Goal: Task Accomplishment & Management: Manage account settings

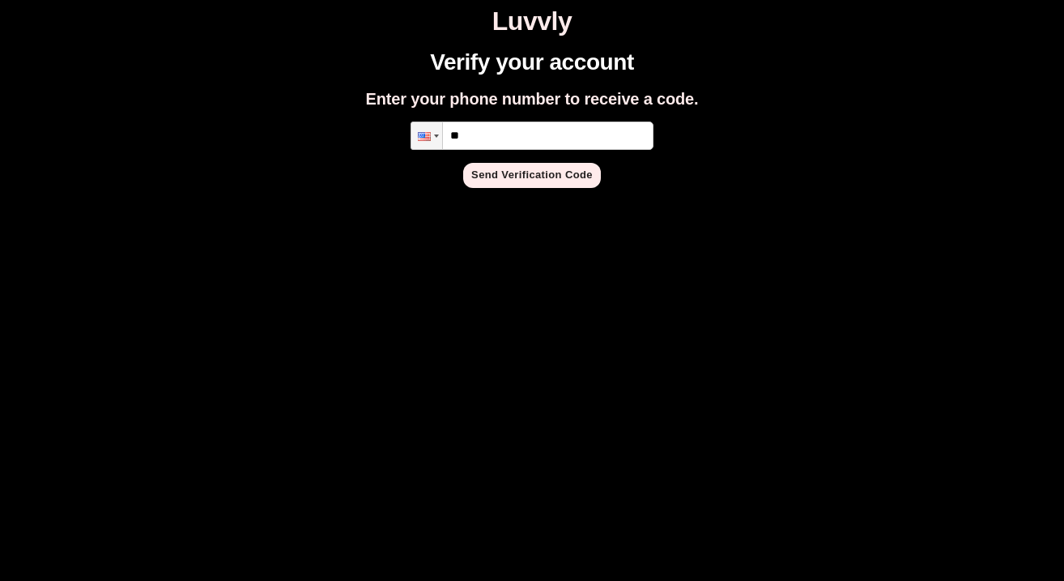
click at [532, 122] on input "**" at bounding box center [532, 136] width 243 height 28
type input "**********"
click at [522, 182] on button "Send Verification Code" at bounding box center [532, 175] width 138 height 25
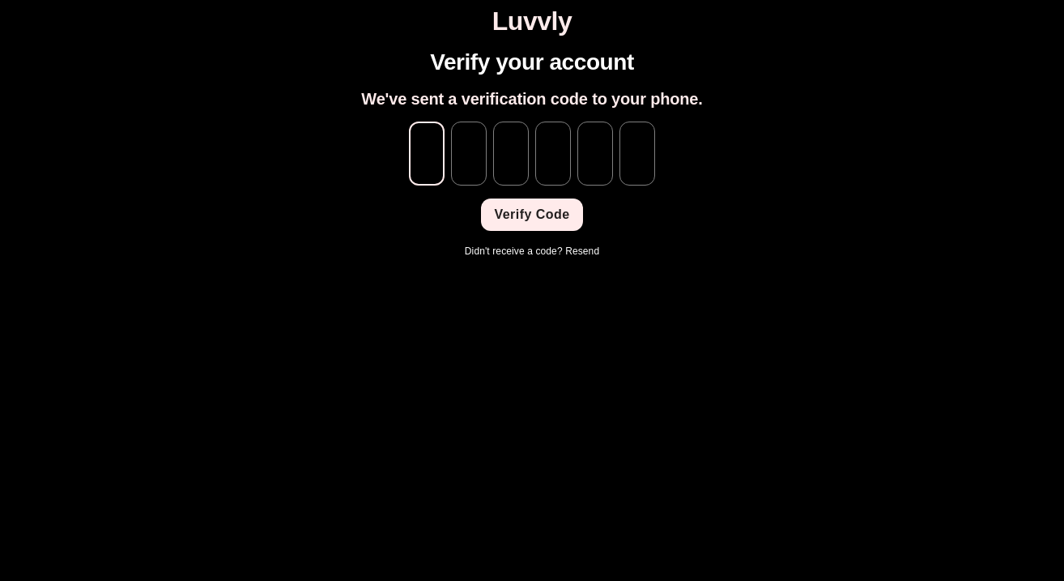
paste input "*"
type input "*"
paste input "*"
type input "*"
paste input "*"
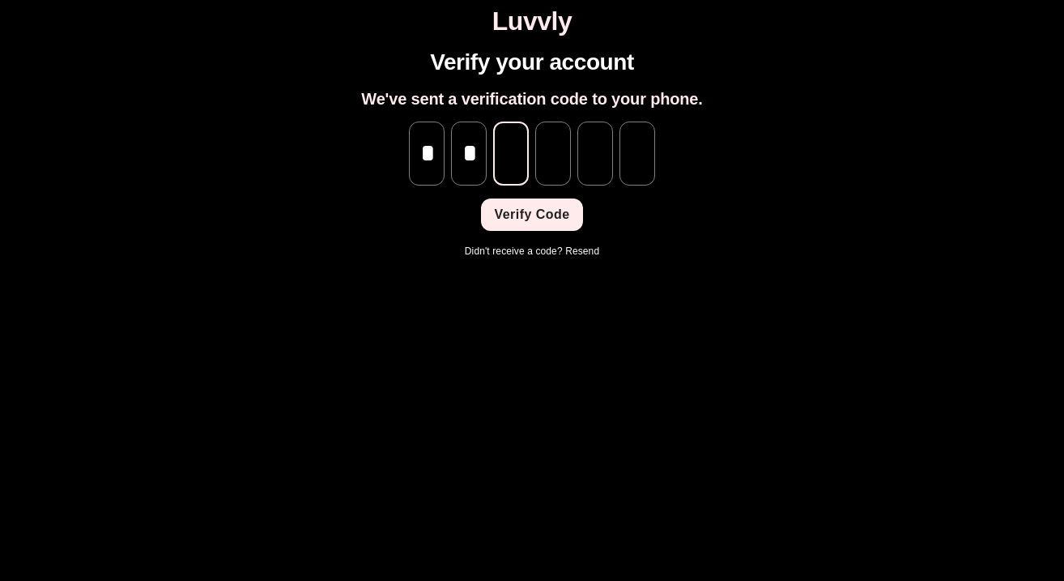
type input "*"
paste input "*"
type input "*"
paste input "*"
type input "*"
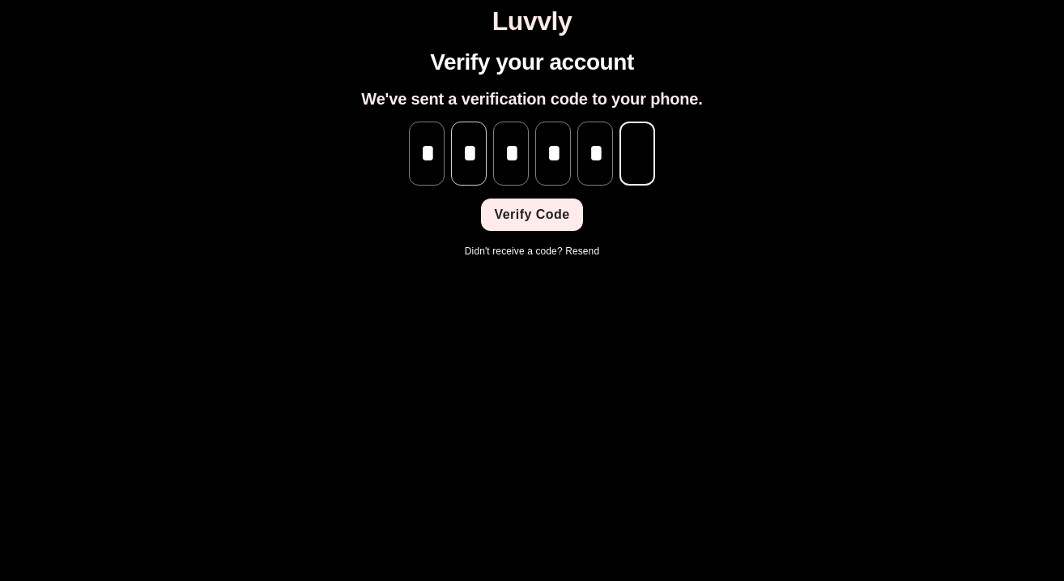
click at [471, 147] on input "*" at bounding box center [469, 154] width 36 height 64
click at [485, 160] on input "*" at bounding box center [469, 154] width 36 height 64
click at [483, 160] on input "*" at bounding box center [469, 154] width 36 height 64
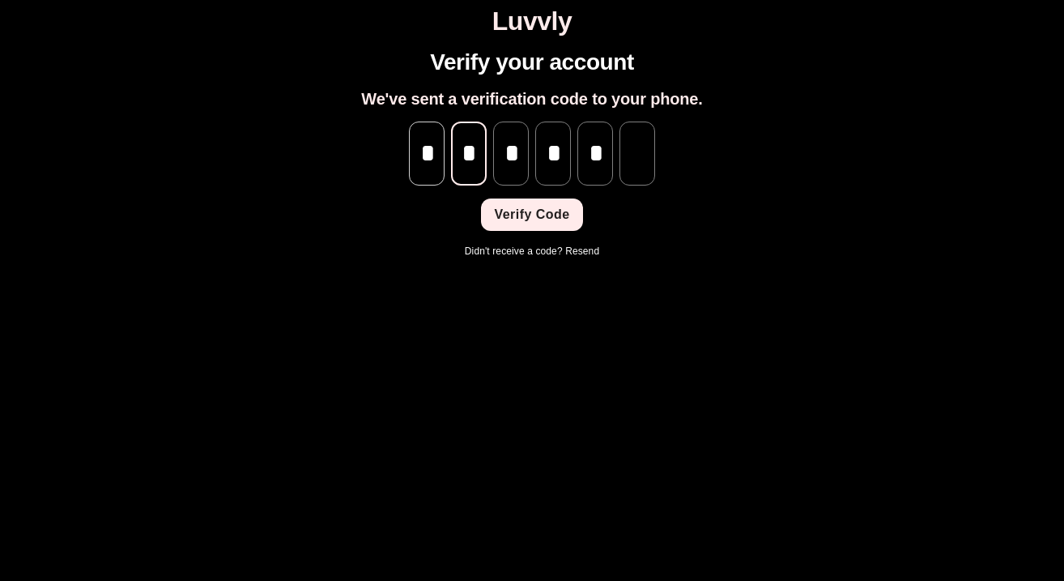
scroll to position [0, 0]
click at [432, 151] on input "*" at bounding box center [427, 154] width 36 height 64
click at [446, 150] on div "* ​ * ​ * ​ * ​ * ​ ​" at bounding box center [532, 154] width 246 height 64
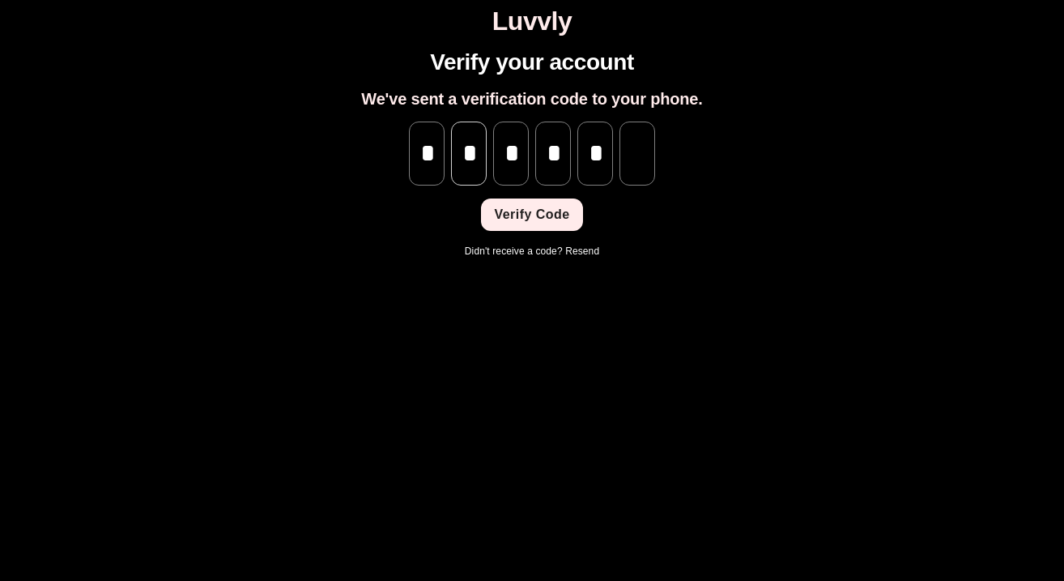
click at [462, 150] on input "*" at bounding box center [469, 154] width 36 height 64
type input "*"
click at [637, 149] on input "tel" at bounding box center [638, 154] width 36 height 64
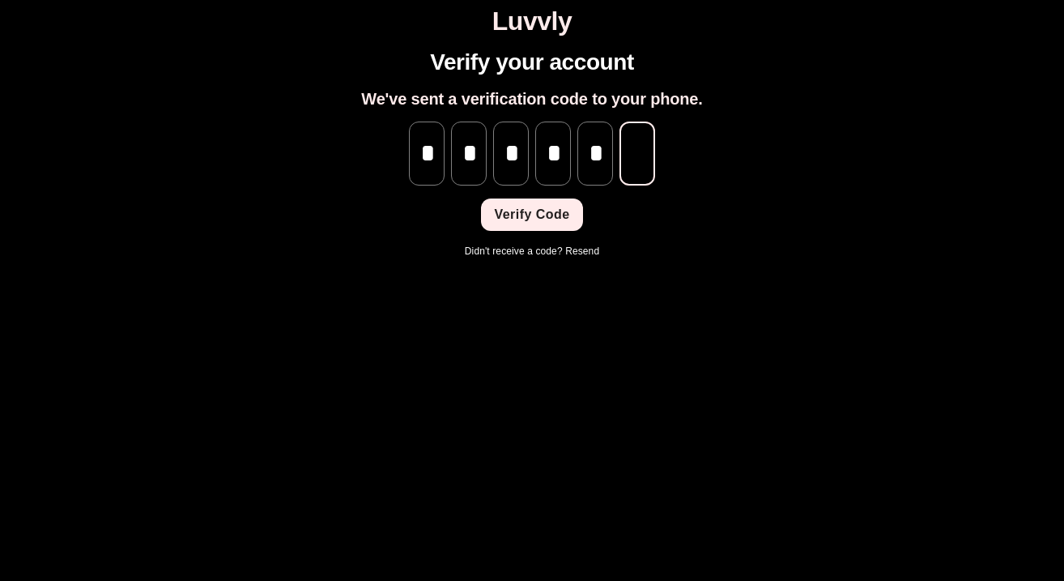
type input "*"
click at [548, 207] on button "Verify Code" at bounding box center [531, 214] width 101 height 32
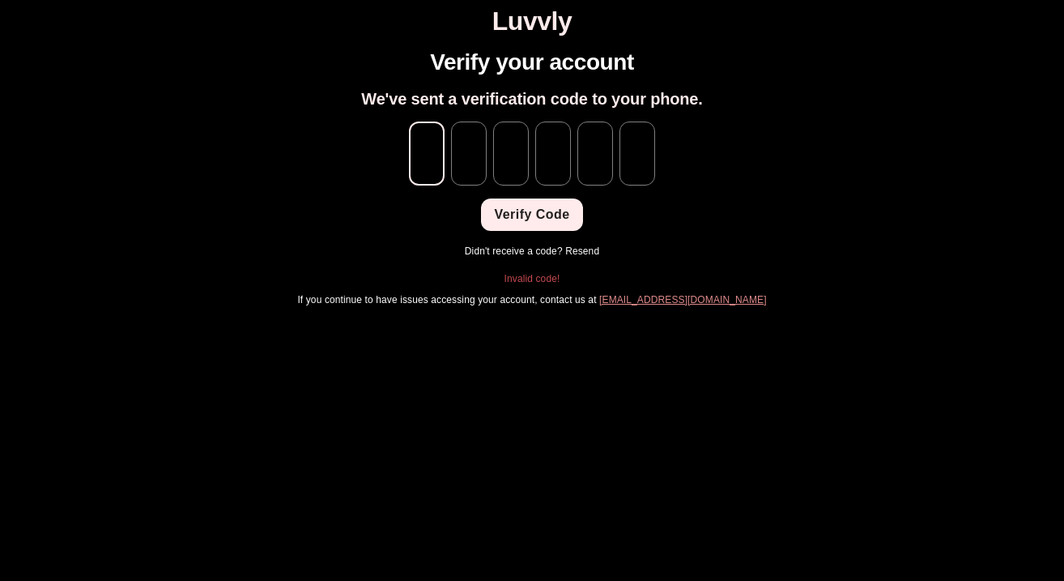
type input "*"
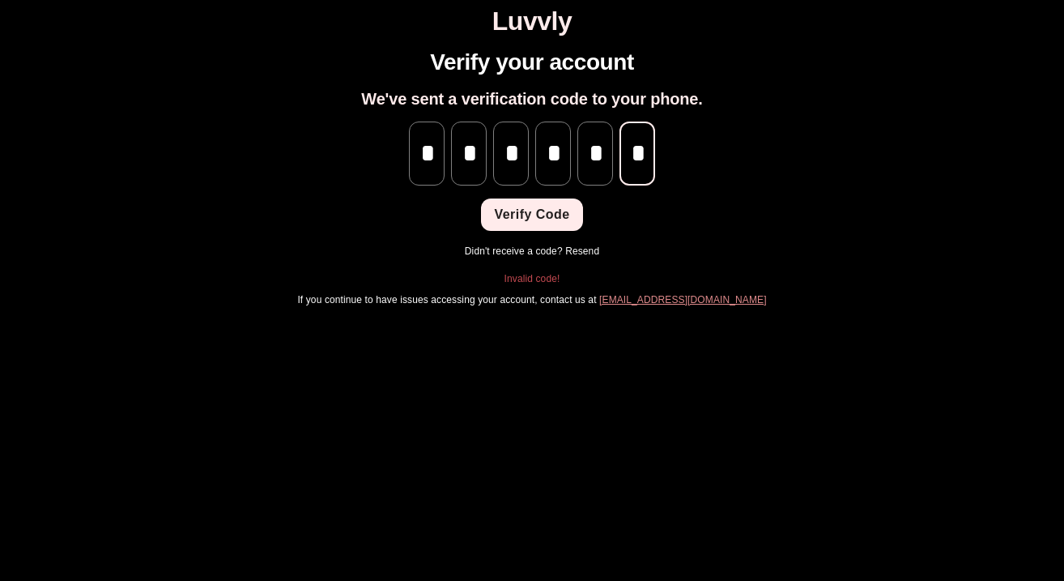
scroll to position [0, 1]
type input "*"
click at [519, 200] on button "Verify Code" at bounding box center [531, 214] width 101 height 32
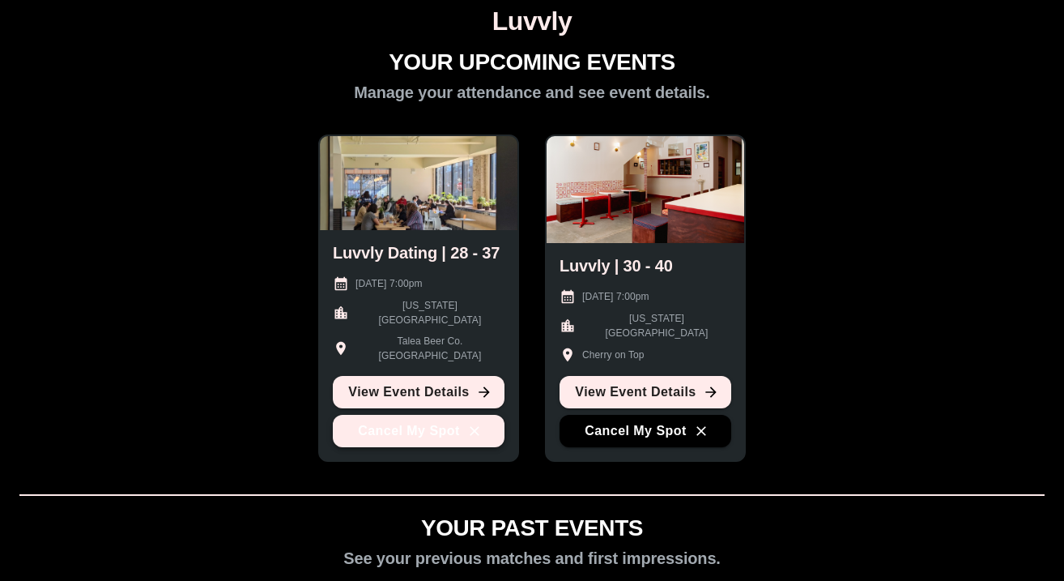
click at [426, 442] on button "Cancel My Spot" at bounding box center [419, 431] width 172 height 32
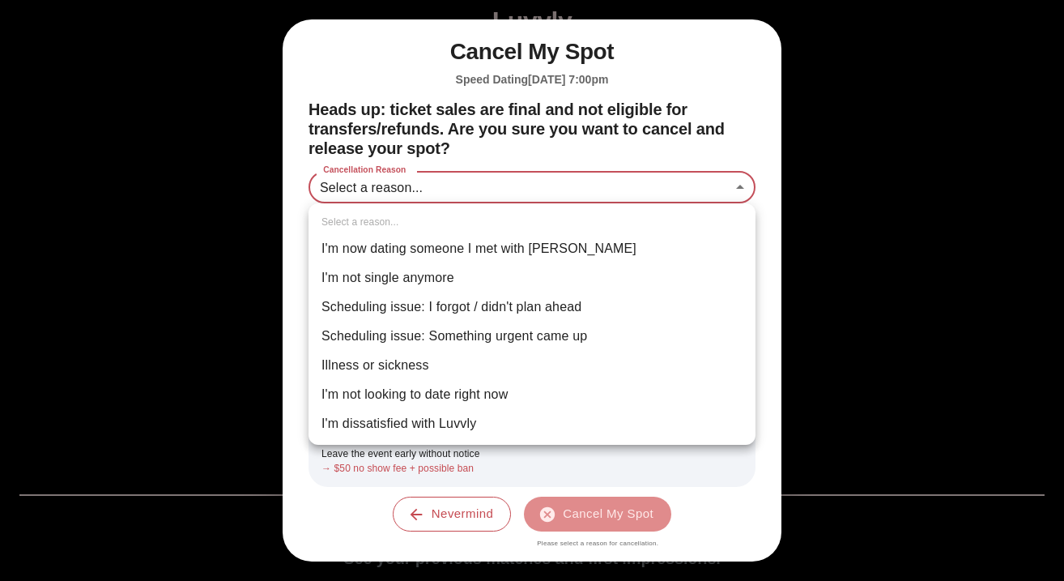
click at [492, 181] on body "Luvvly YOUR UPCOMING EVENTS Manage your attendance and see event details. Luvvl…" at bounding box center [532, 538] width 1052 height 1065
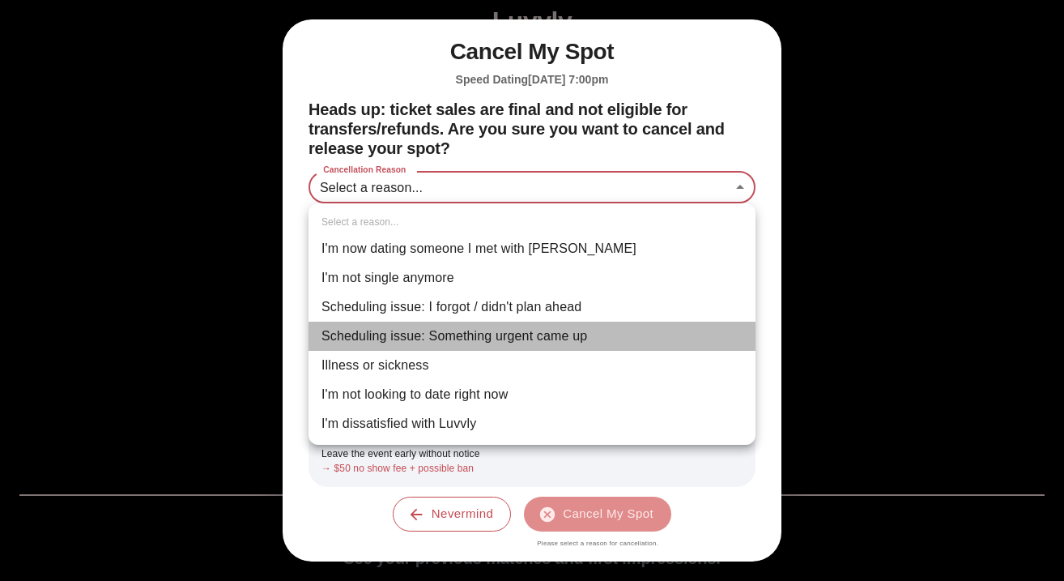
click at [488, 328] on li "Scheduling issue: Something urgent came up" at bounding box center [532, 336] width 447 height 29
type input "**********"
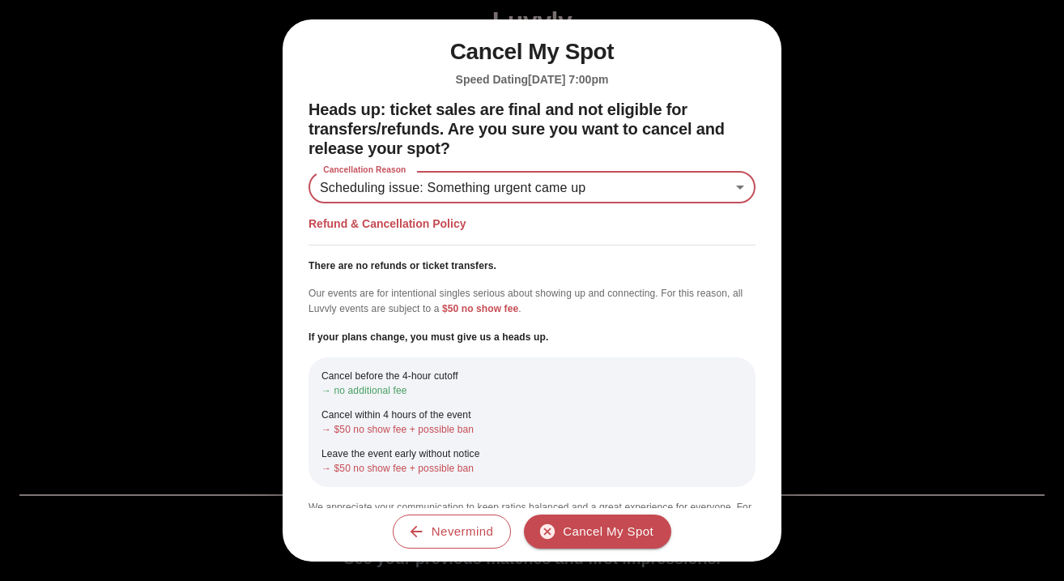
scroll to position [40, 0]
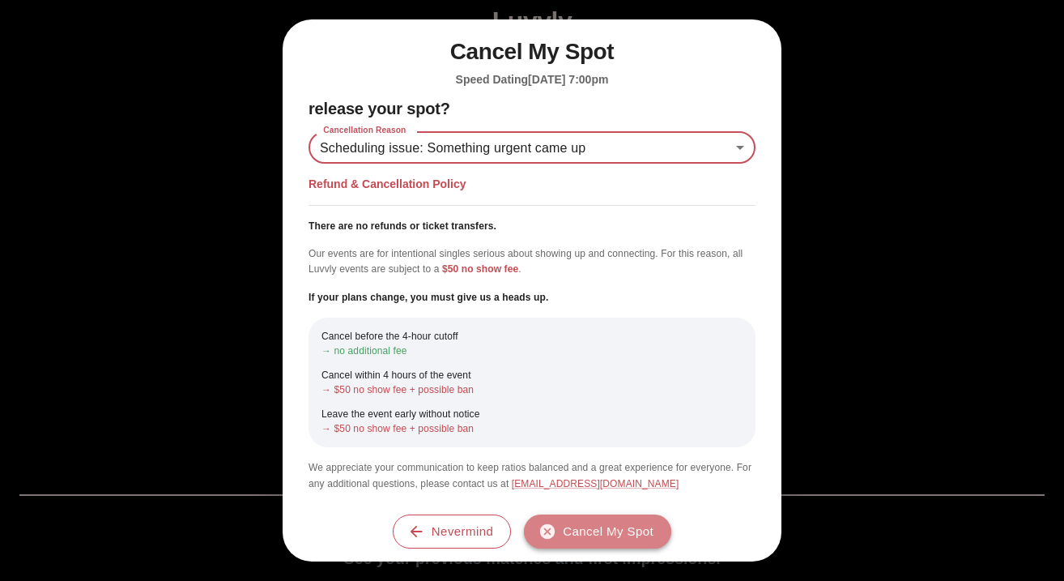
click at [621, 531] on button "Cancel My Spot" at bounding box center [597, 531] width 147 height 34
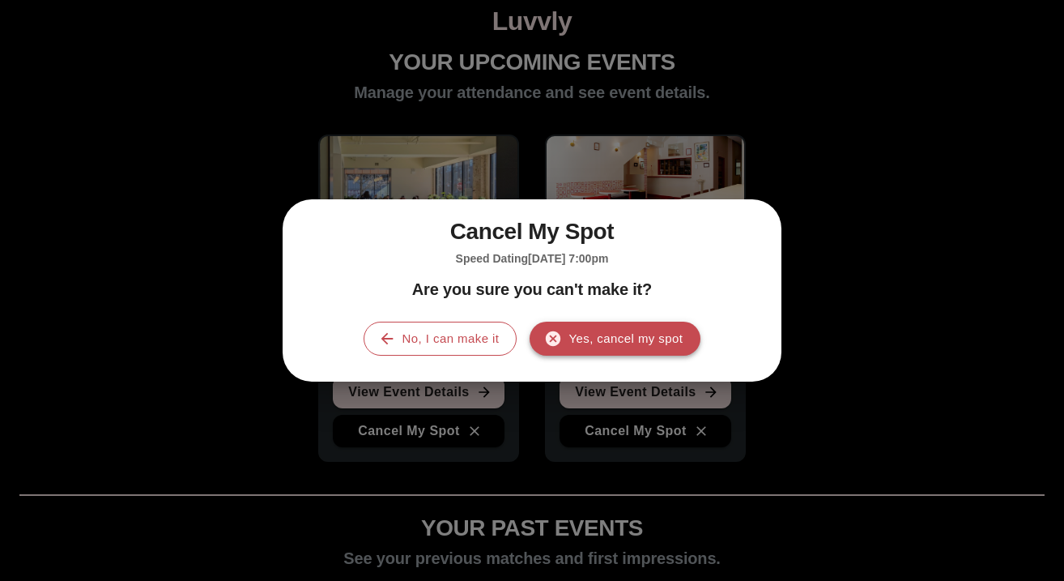
click at [629, 337] on button "Yes, cancel my spot" at bounding box center [615, 339] width 171 height 34
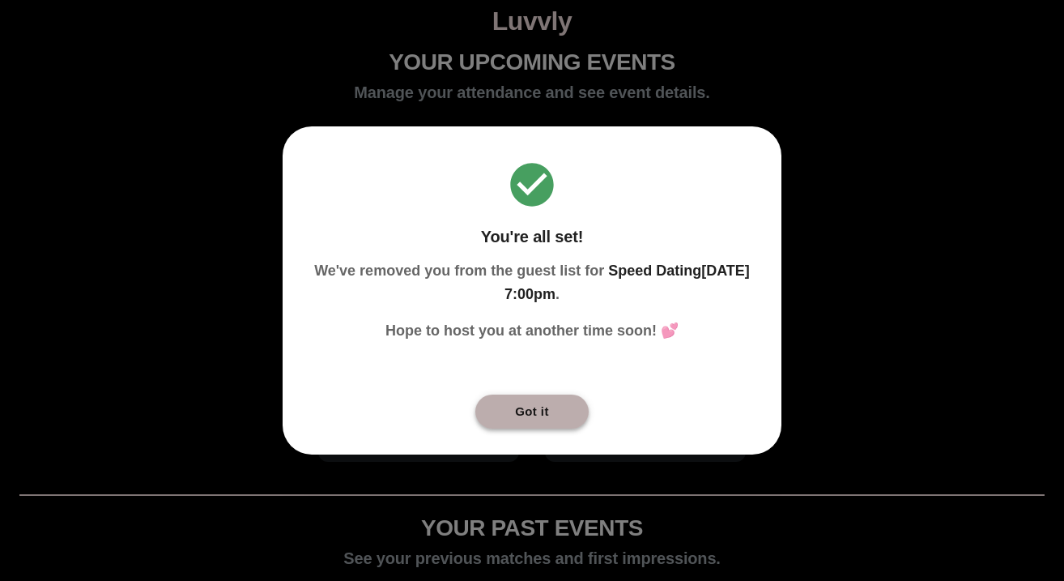
click at [520, 395] on button "Got it" at bounding box center [532, 412] width 113 height 34
